Goal: Task Accomplishment & Management: Manage account settings

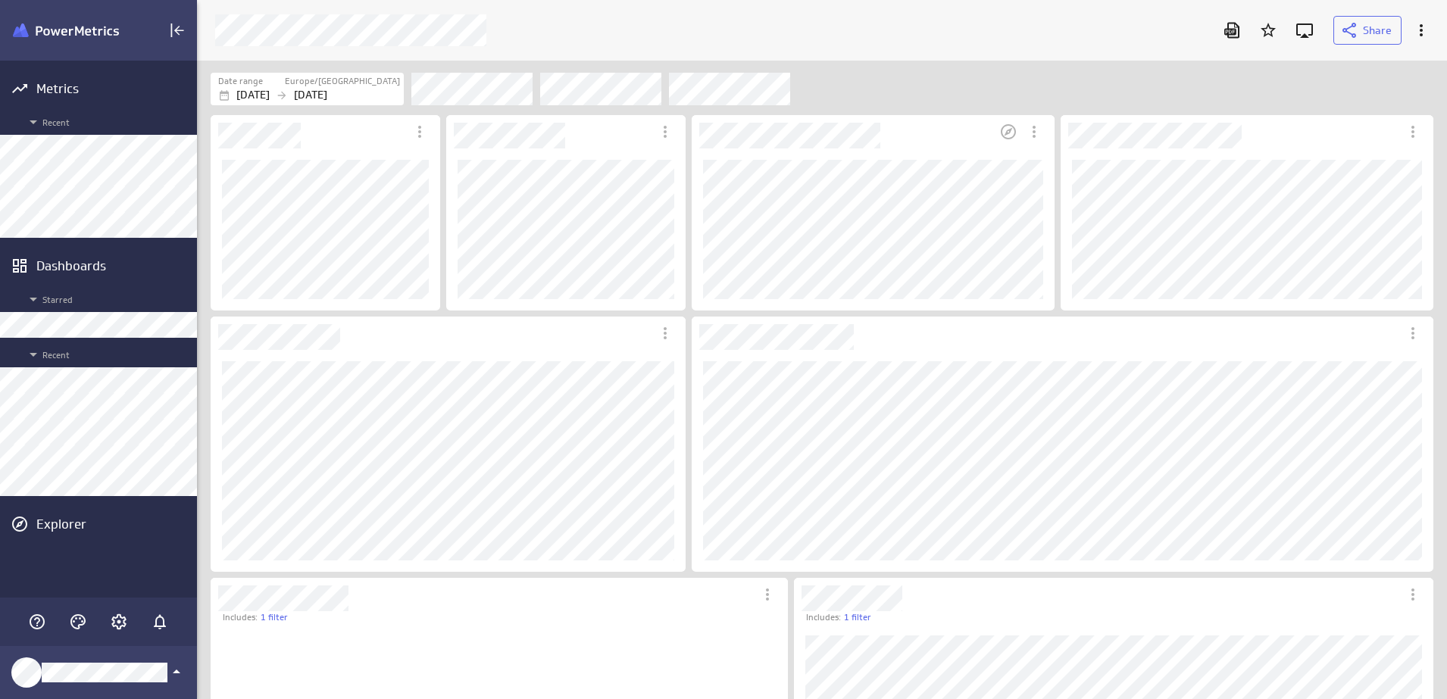
scroll to position [8, 8]
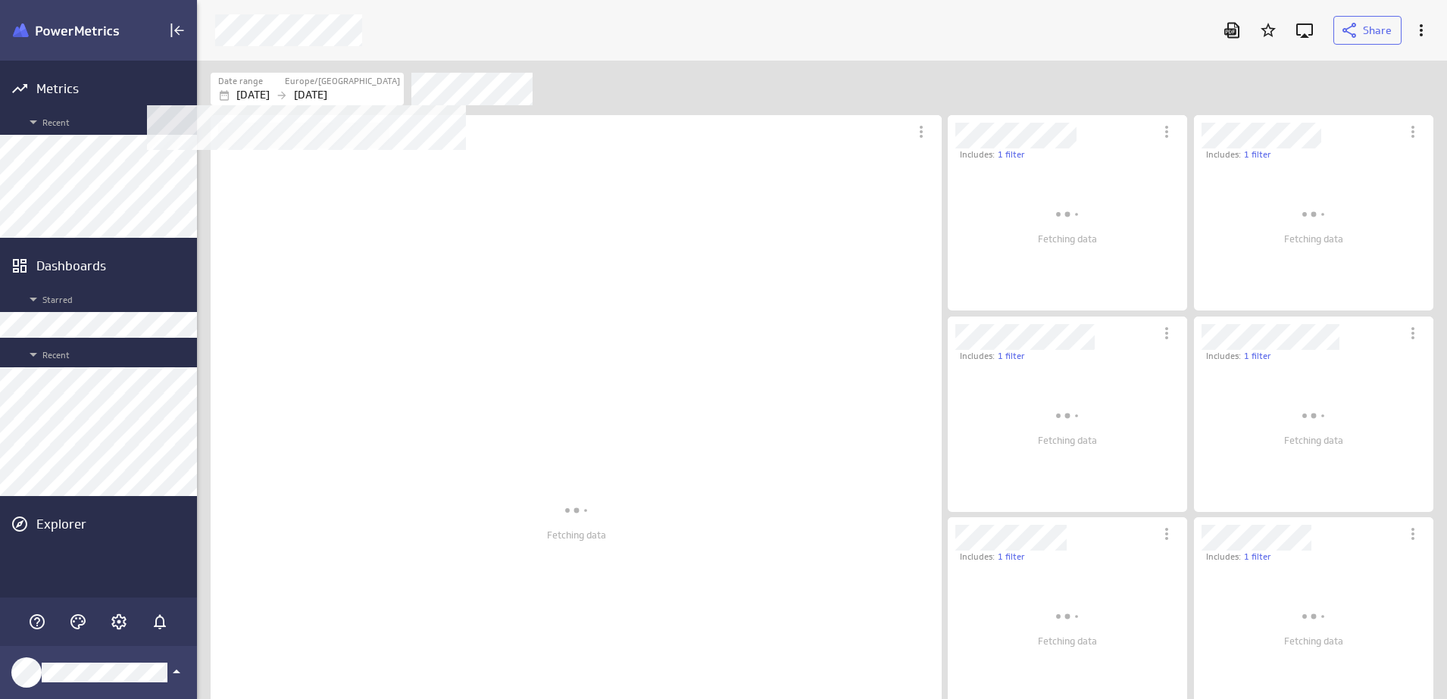
click at [327, 92] on p "[DATE]" at bounding box center [310, 95] width 33 height 16
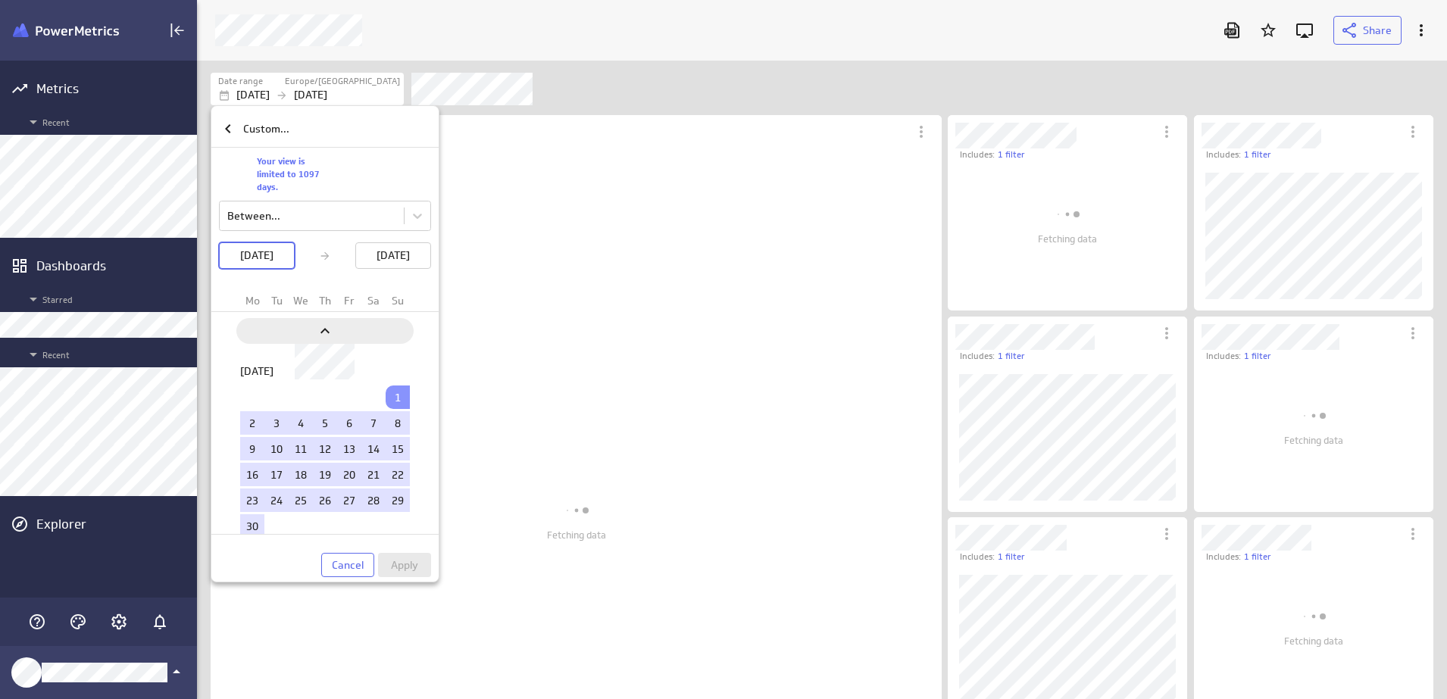
click at [342, 342] on div "Move backward to switch to the previous month." at bounding box center [324, 331] width 177 height 26
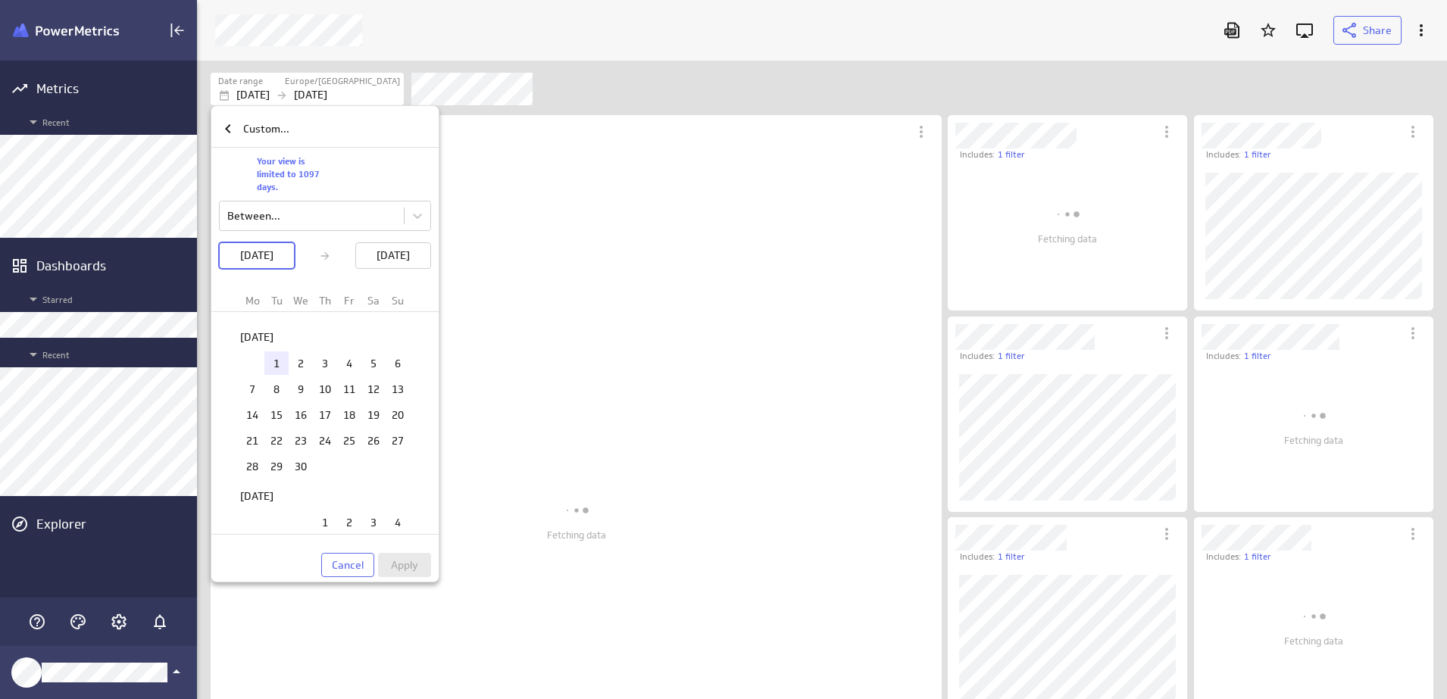
click at [277, 359] on td "1" at bounding box center [276, 362] width 24 height 23
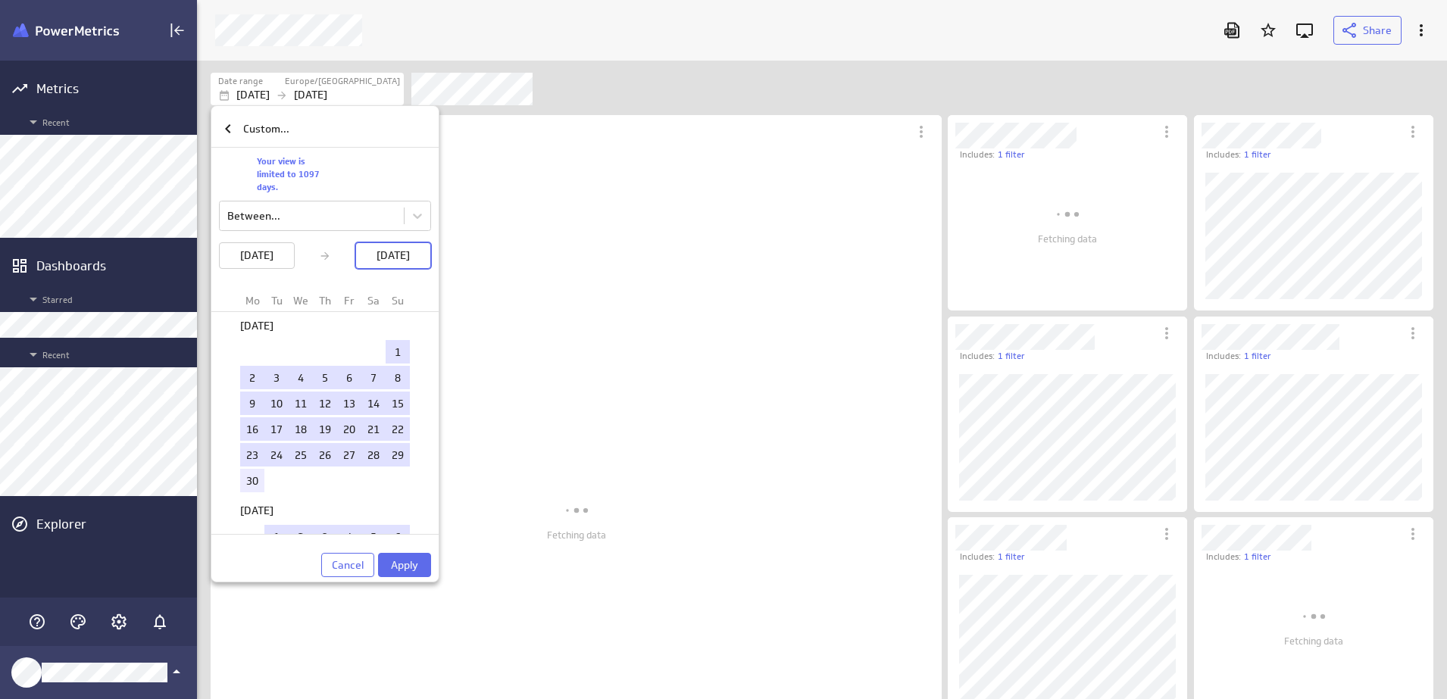
click at [241, 472] on td "30" at bounding box center [252, 480] width 24 height 23
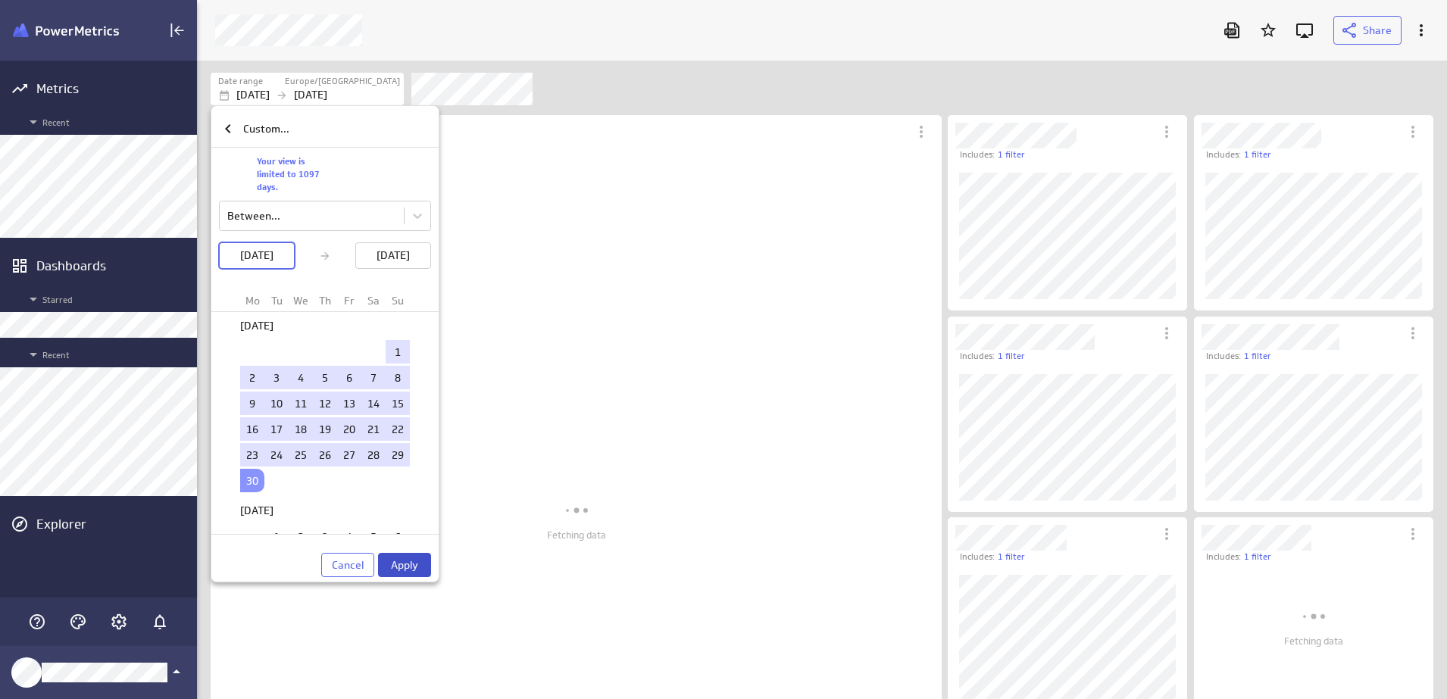
click at [411, 562] on span "Apply" at bounding box center [404, 565] width 27 height 14
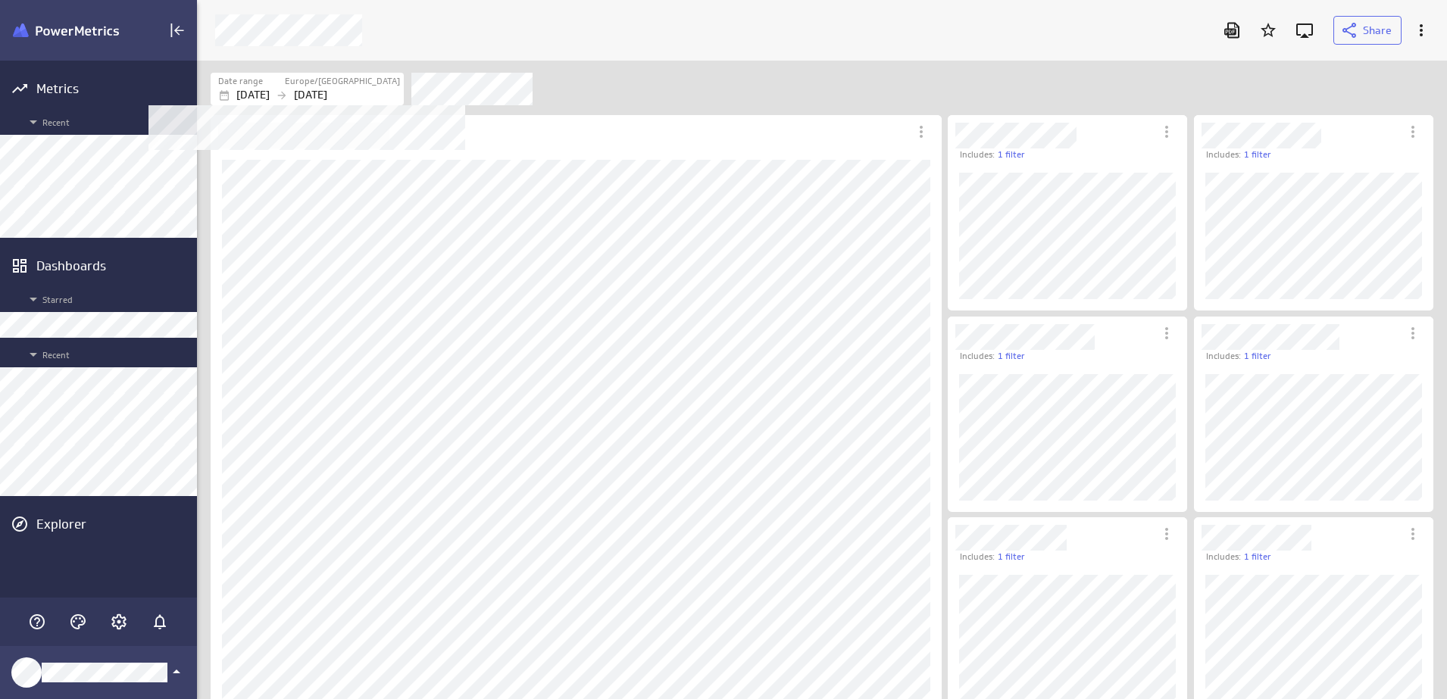
click at [283, 77] on div "Date range" at bounding box center [250, 81] width 65 height 13
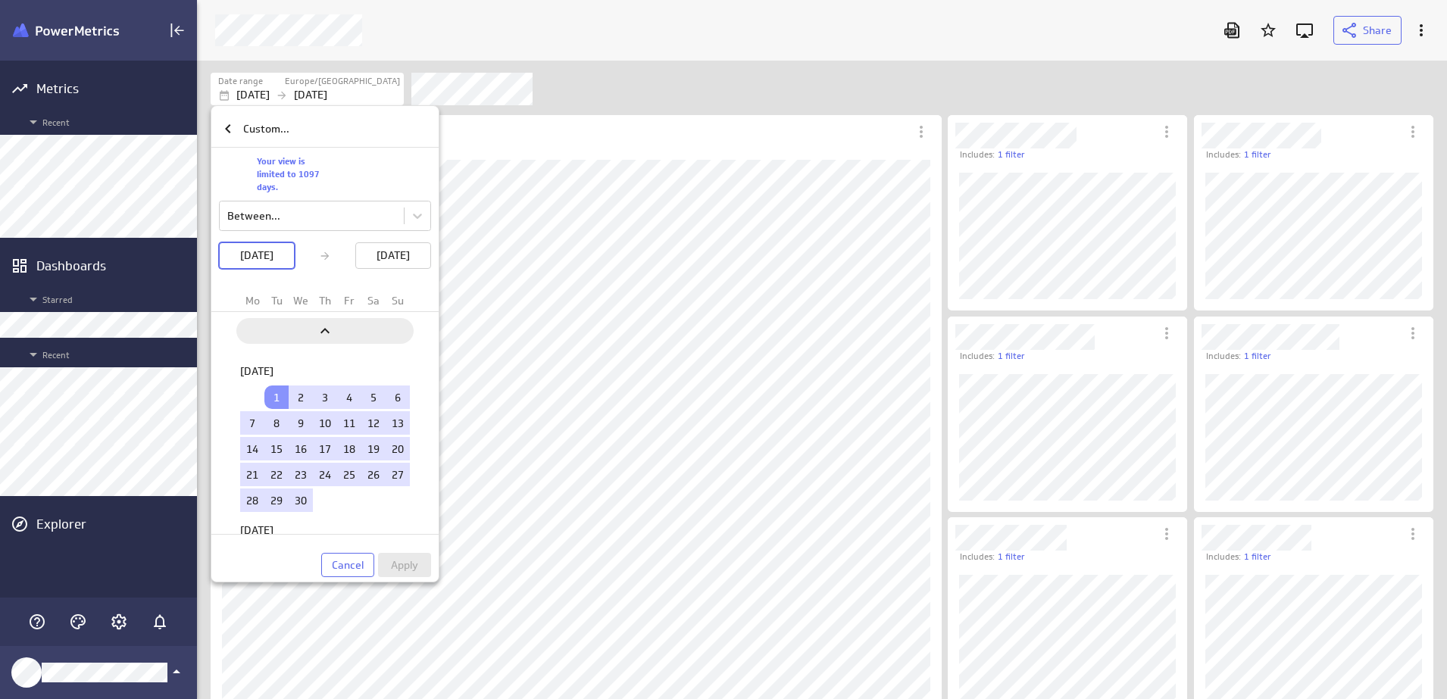
click at [342, 325] on div "Previous" at bounding box center [324, 331] width 177 height 26
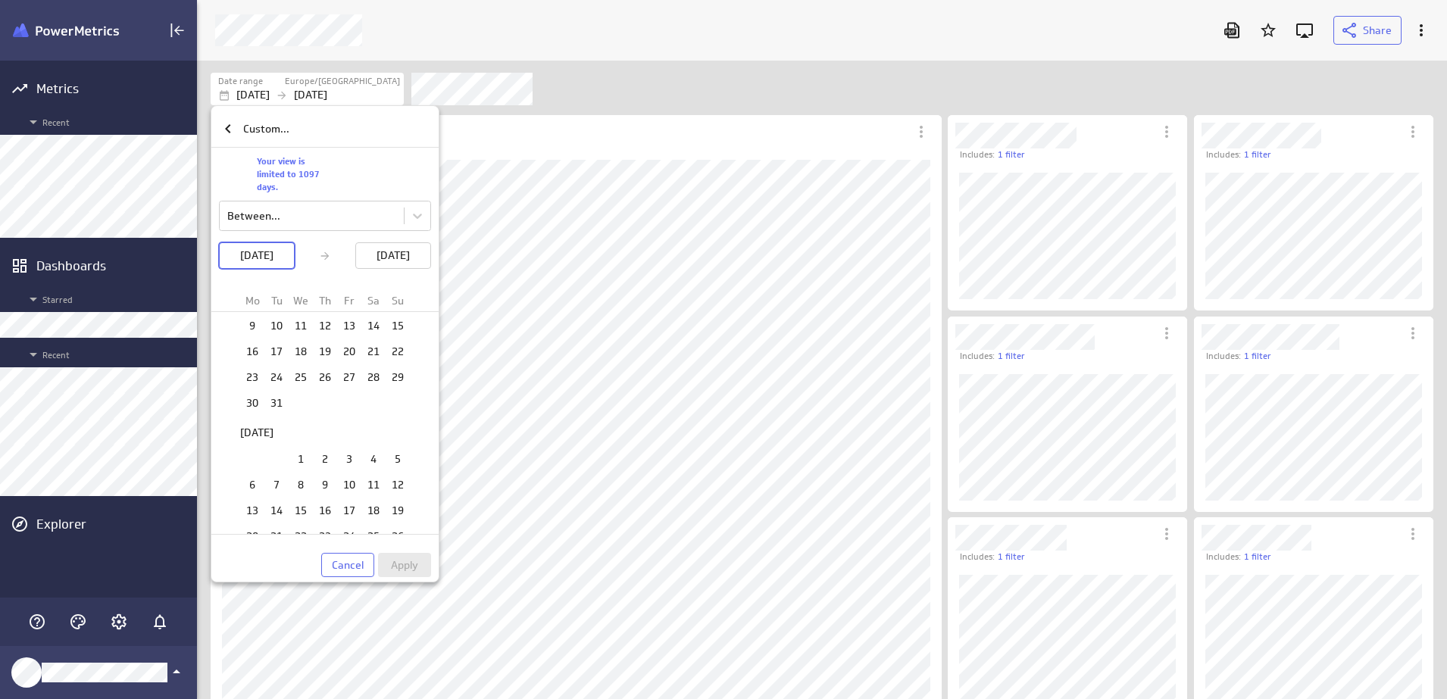
scroll to position [1418, 0]
click at [291, 467] on td "1" at bounding box center [301, 462] width 24 height 23
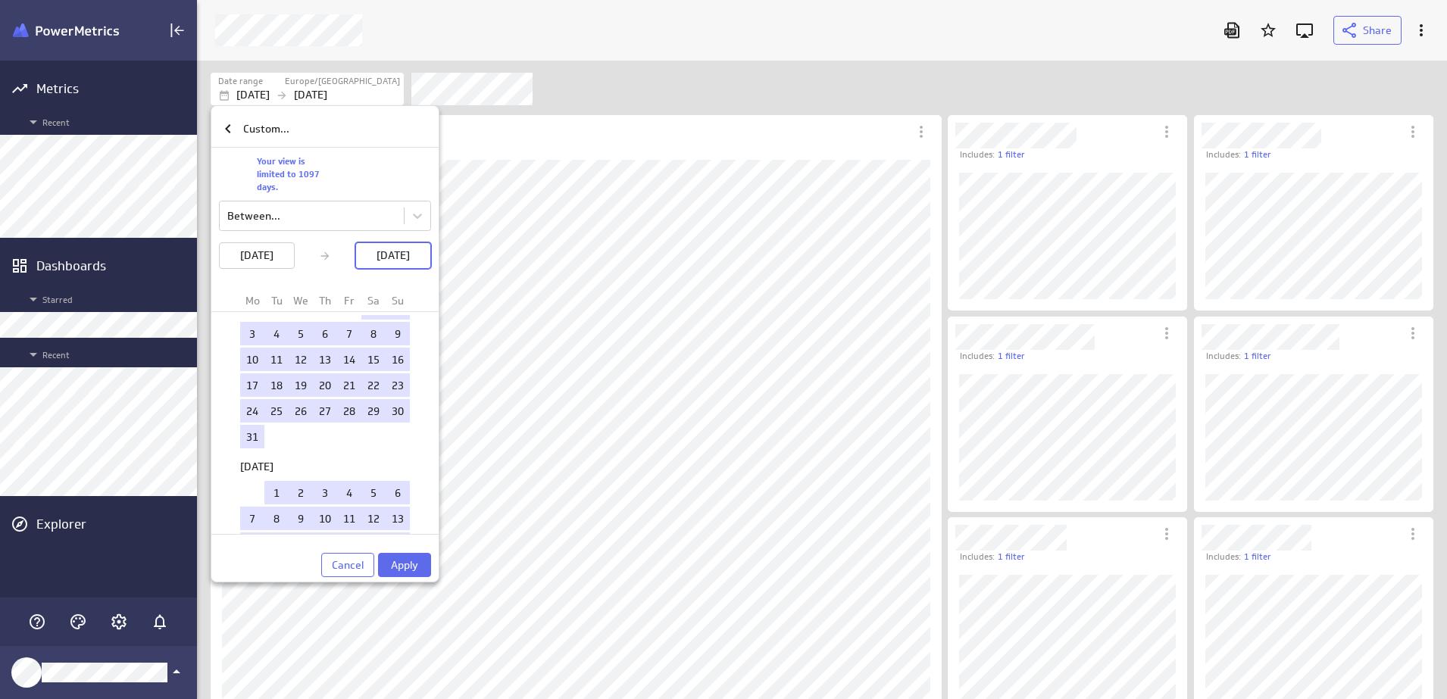
scroll to position [1892, 0]
click at [242, 439] on td "31" at bounding box center [252, 435] width 24 height 23
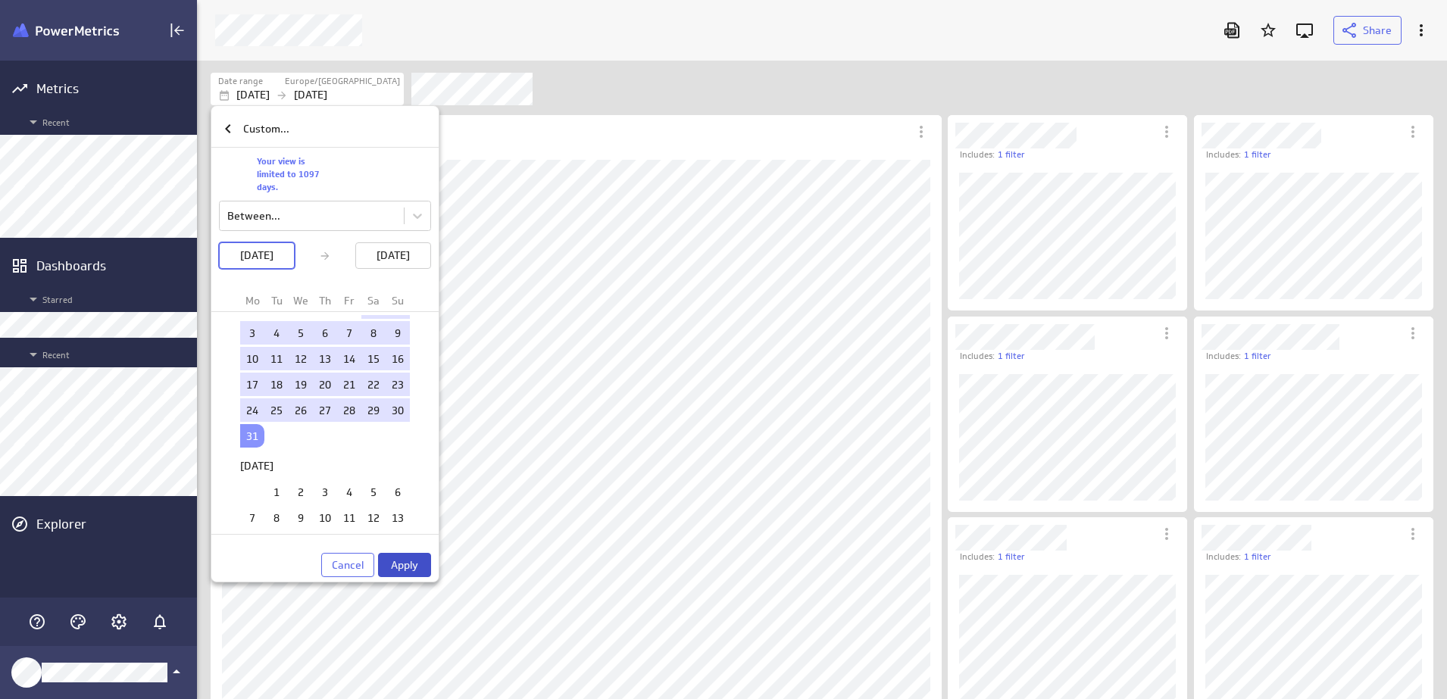
click at [408, 553] on button "Apply" at bounding box center [404, 565] width 53 height 24
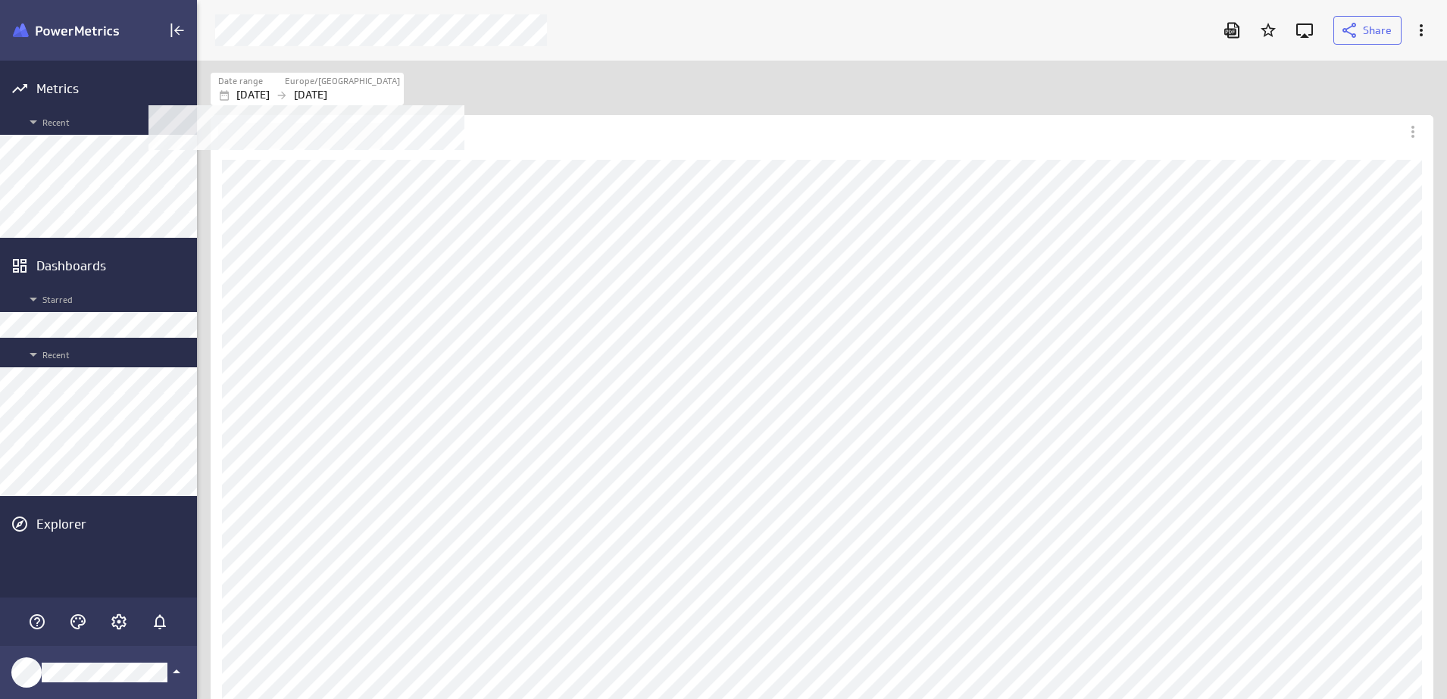
scroll to position [632, 1229]
click at [298, 88] on div "[DATE] [DATE]" at bounding box center [309, 95] width 182 height 16
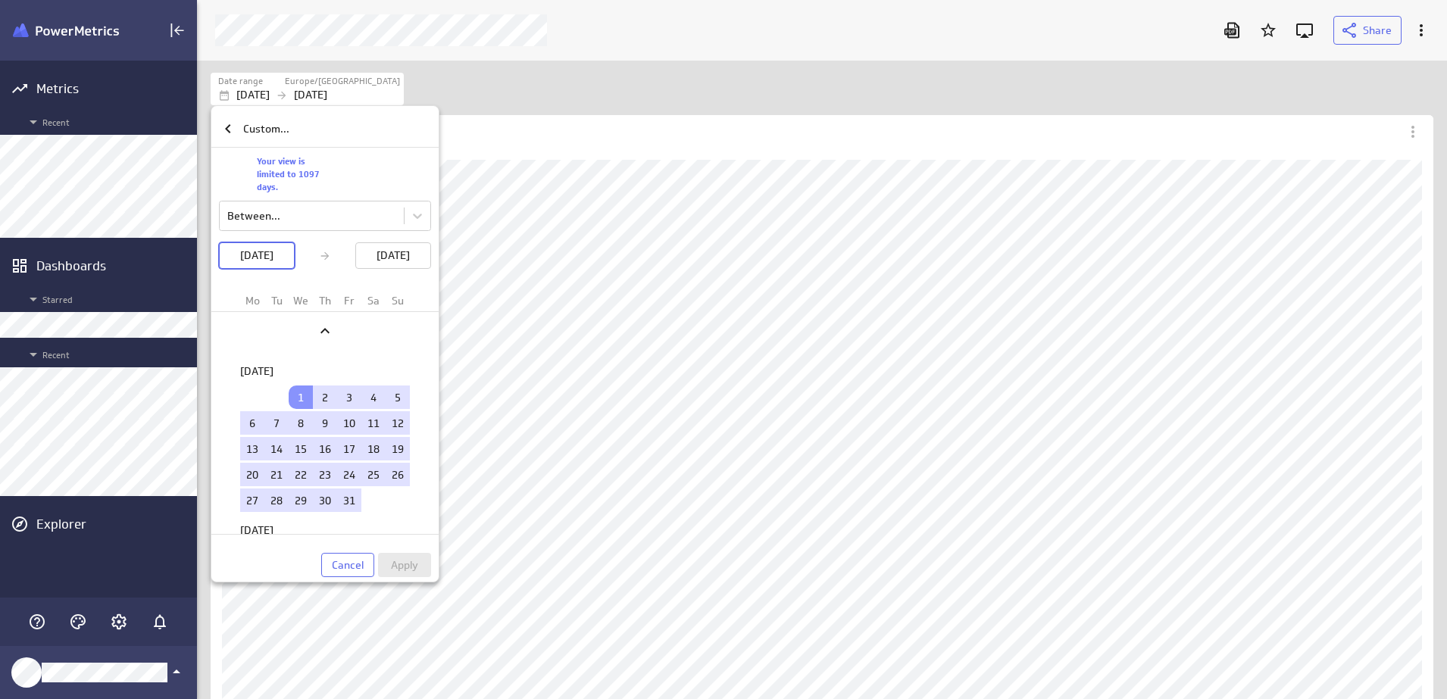
click at [592, 242] on div at bounding box center [723, 349] width 1447 height 699
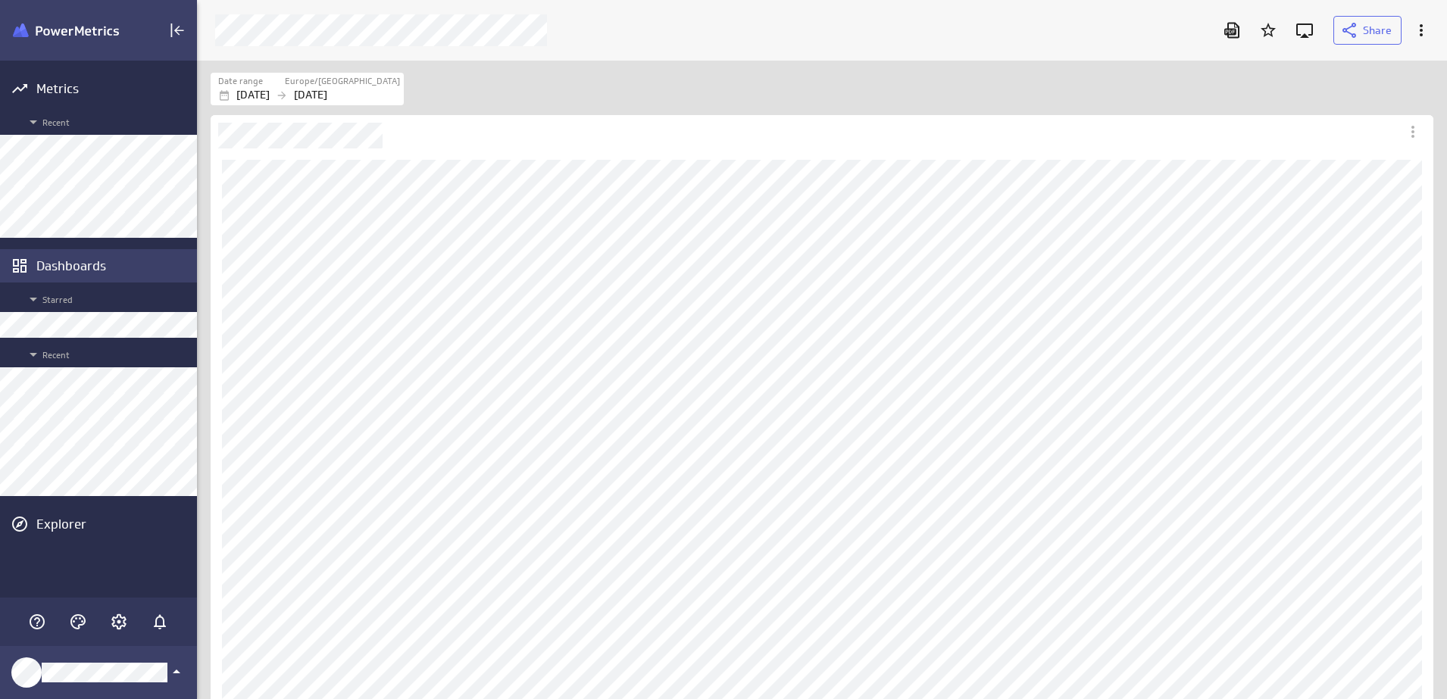
click at [98, 261] on div "Dashboards" at bounding box center [114, 266] width 157 height 17
